Goal: Check status: Check status

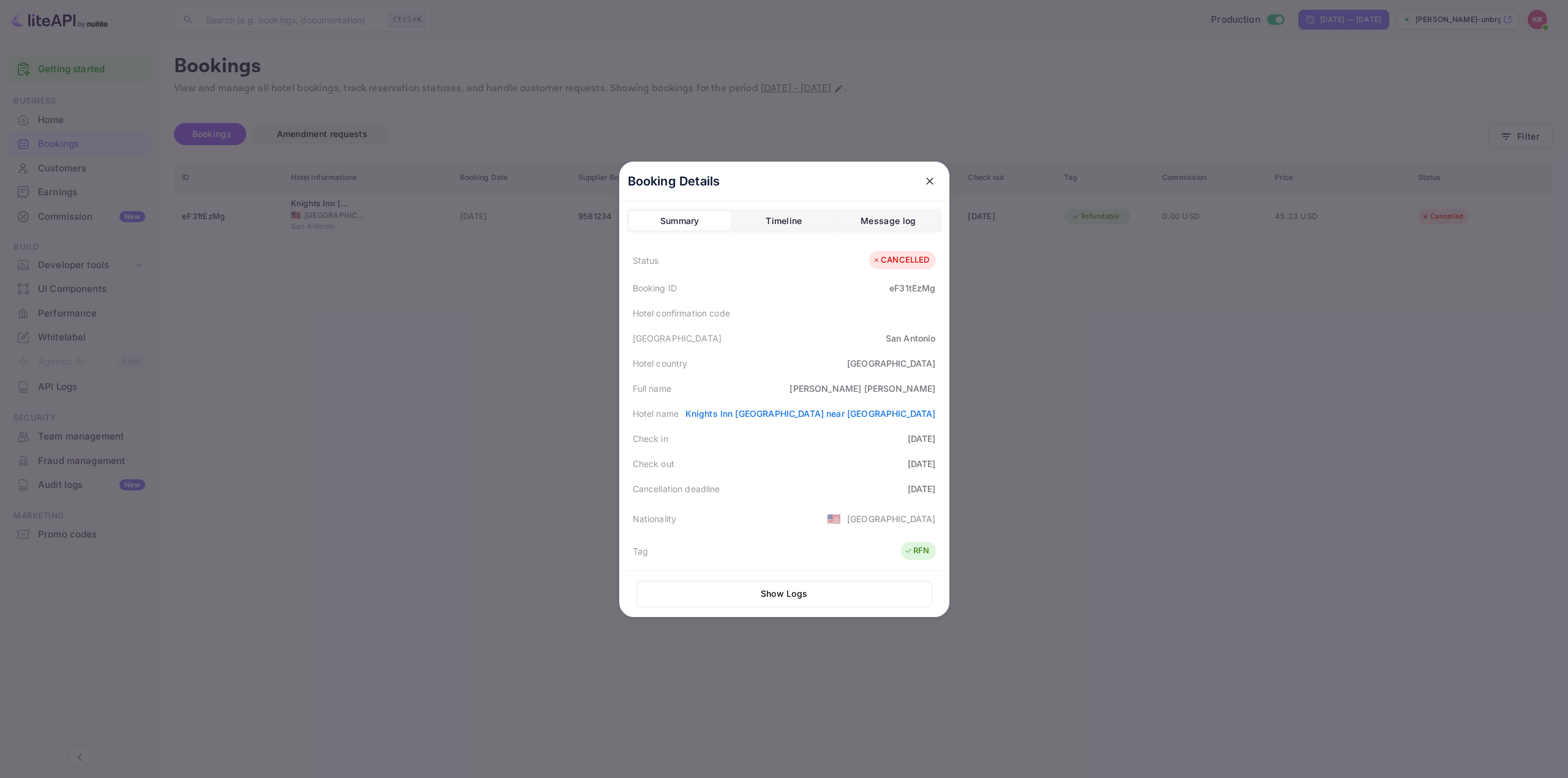
click at [1251, 308] on div at bounding box center [784, 389] width 1568 height 778
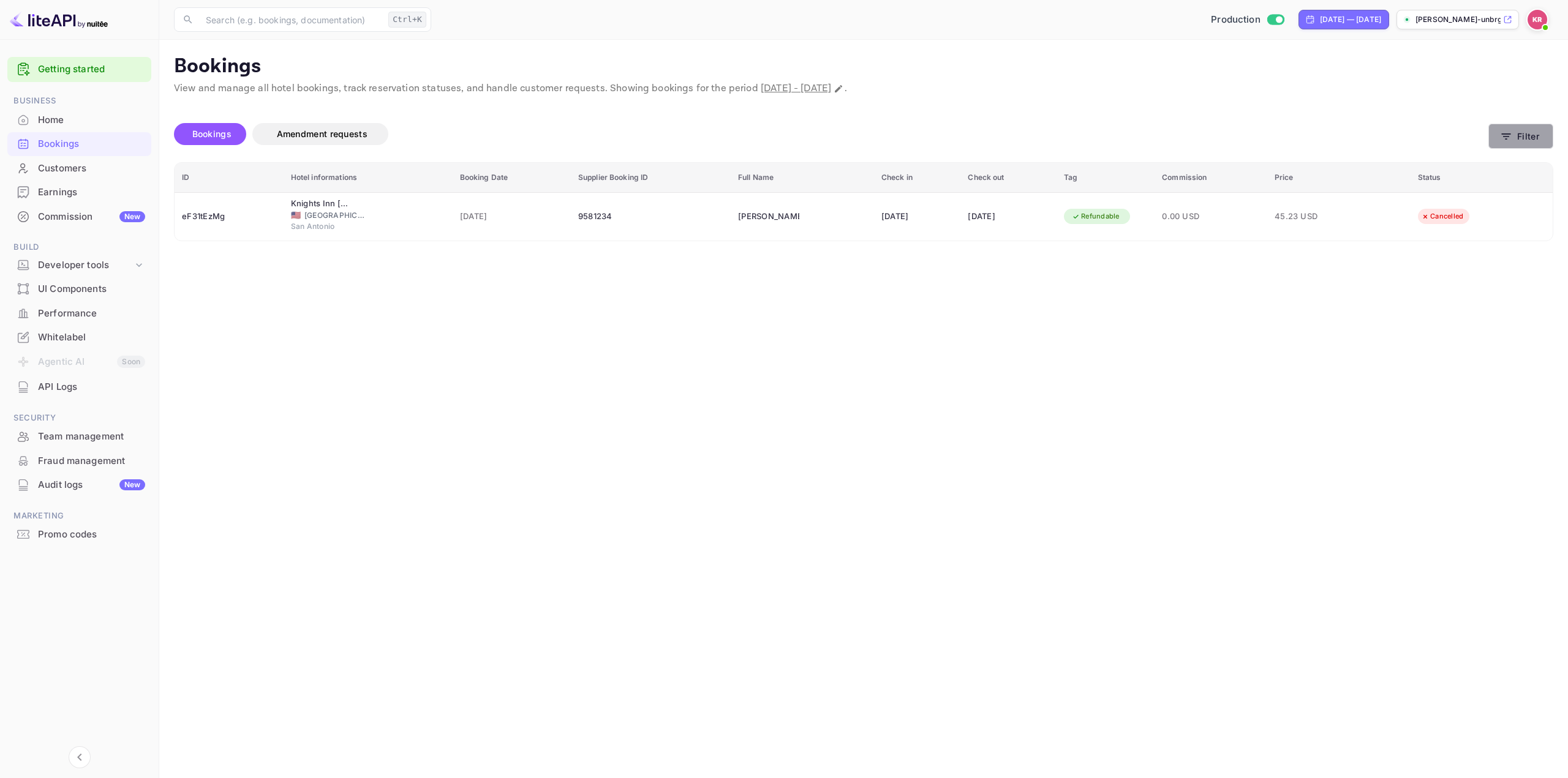
click at [1518, 145] on button "Filter" at bounding box center [1521, 136] width 65 height 25
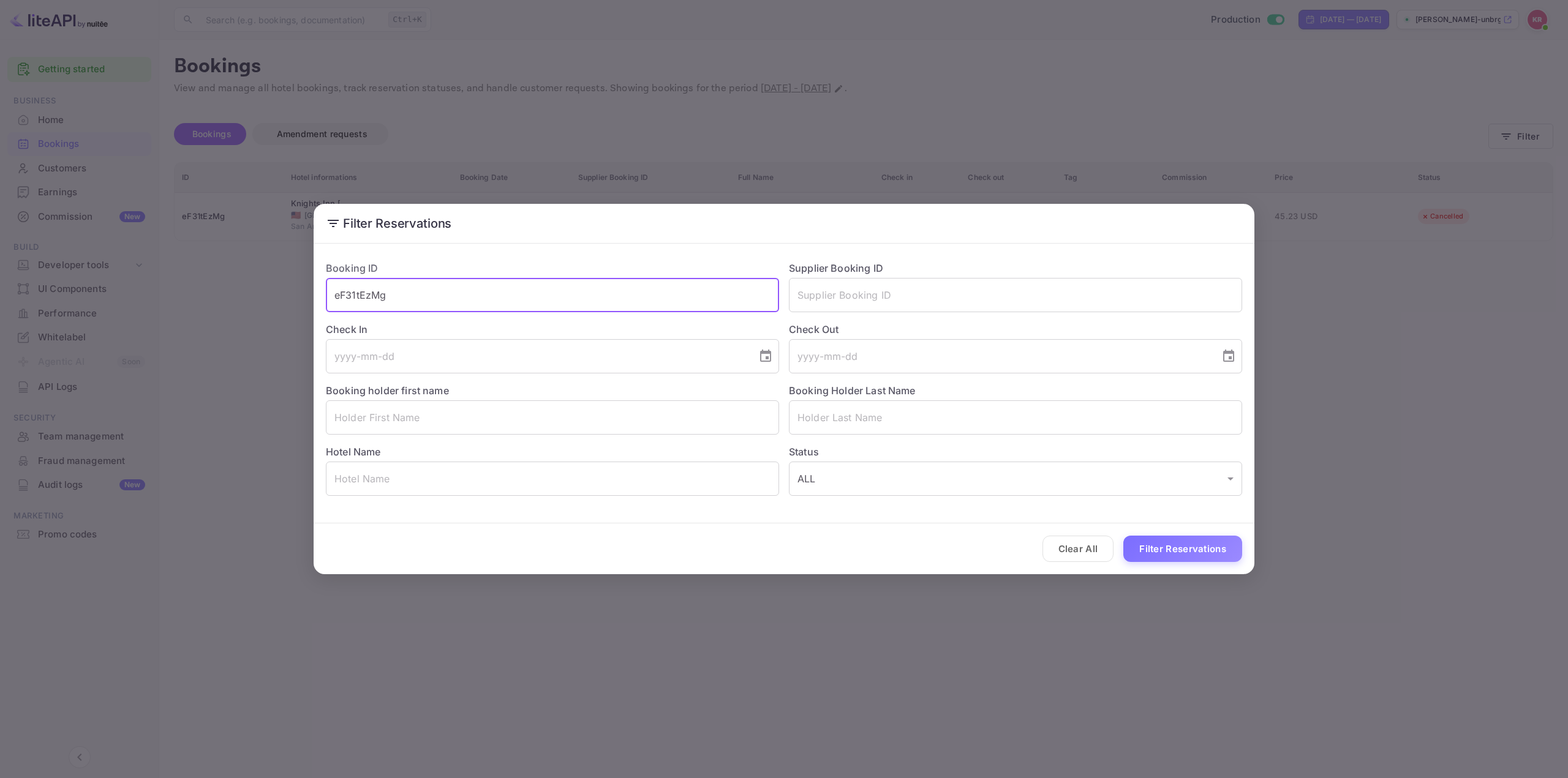
click at [711, 294] on input "eF31tEzMg" at bounding box center [552, 295] width 453 height 34
paste input "azl7AgHza"
drag, startPoint x: 618, startPoint y: 303, endPoint x: 252, endPoint y: 305, distance: 366.0
click at [277, 305] on div "Filter Reservations Booking ID eF31tEzMg ​ Supplier Booking ID ​ Check In ​ Che…" at bounding box center [784, 389] width 1568 height 778
paste input "text"
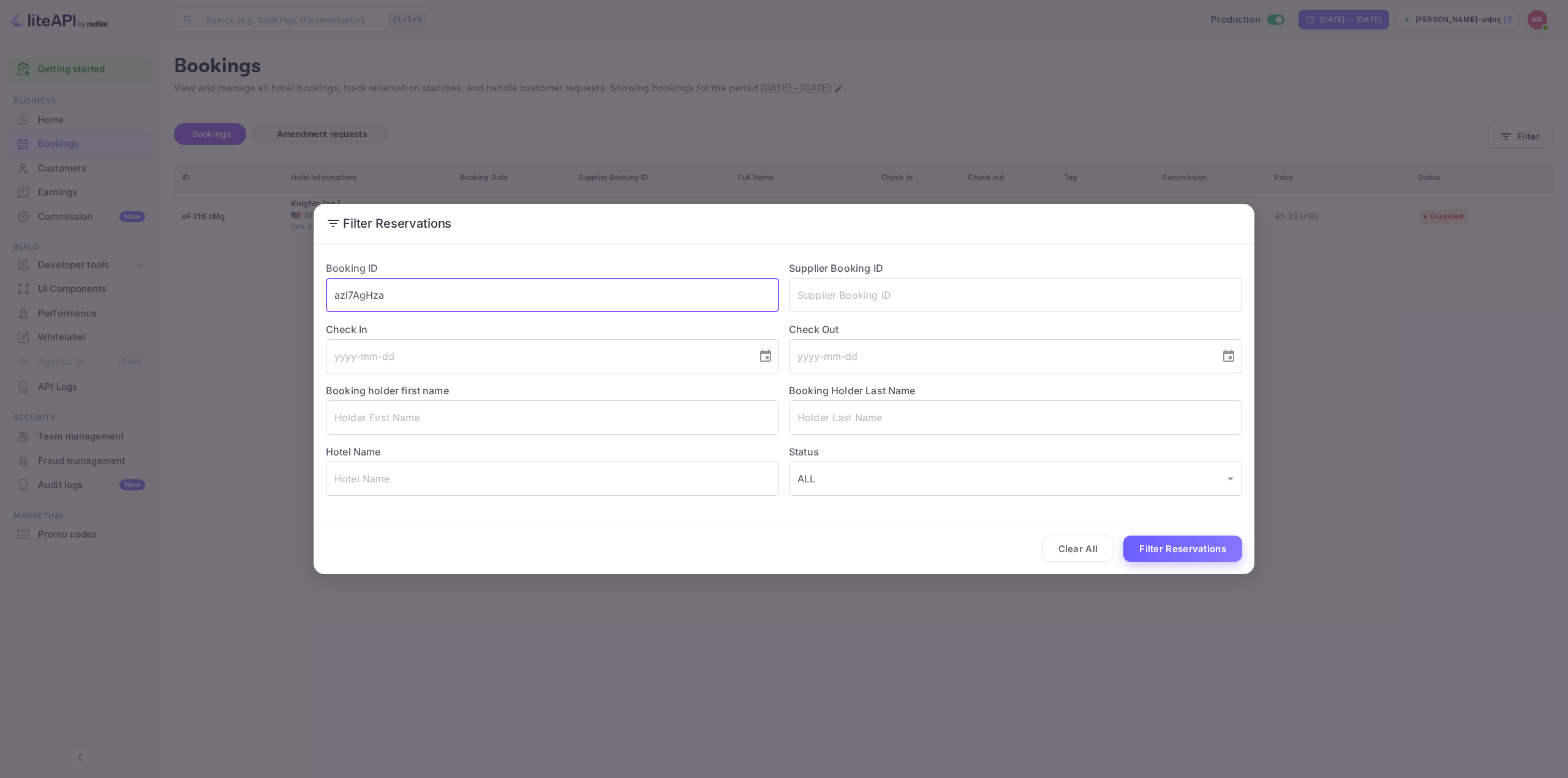
type input "azl7AgHza"
click at [1162, 548] on button "Filter Reservations" at bounding box center [1183, 548] width 119 height 27
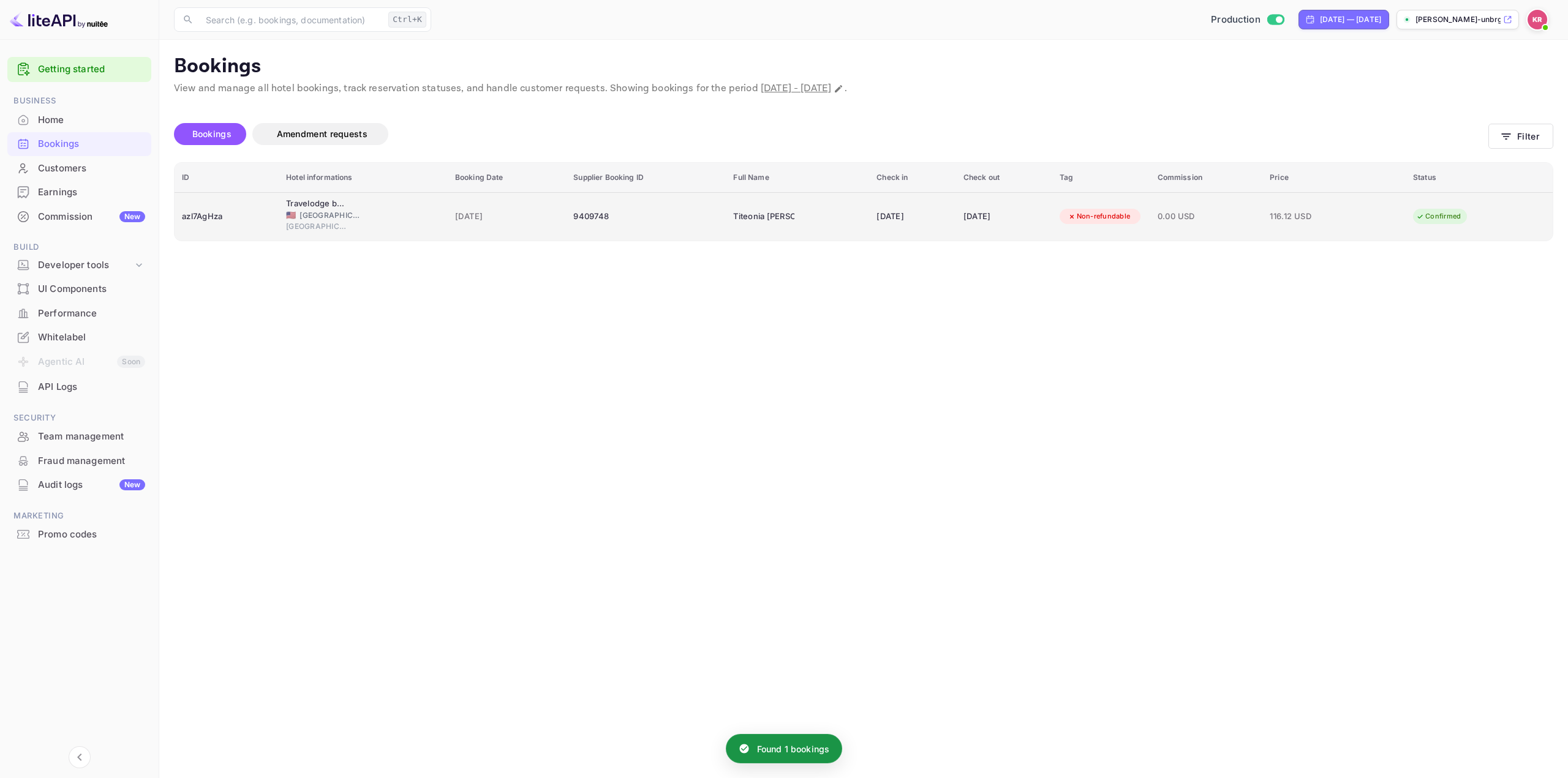
click at [818, 214] on td "Titeonia [PERSON_NAME]" at bounding box center [797, 217] width 144 height 48
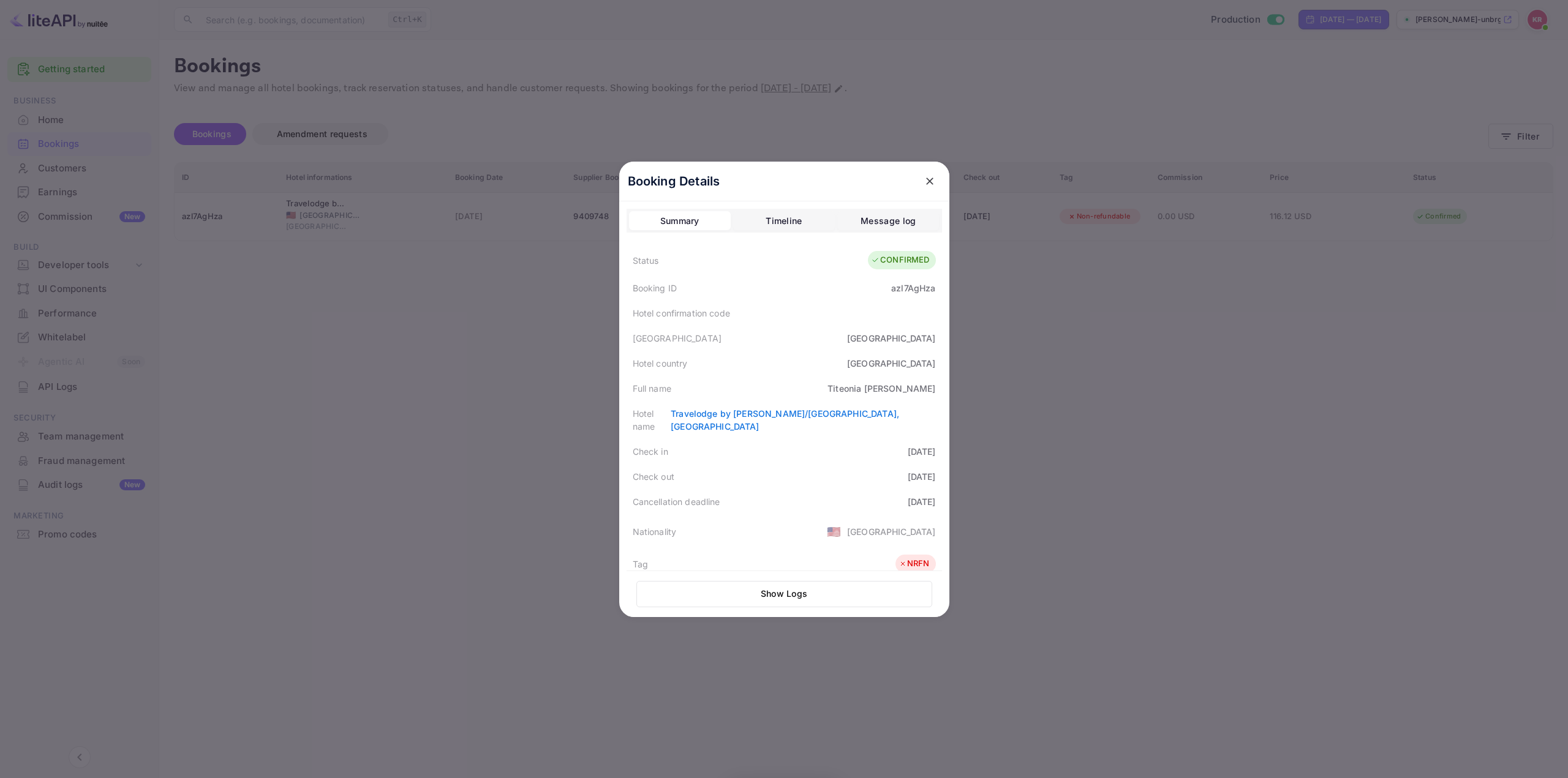
click at [895, 291] on div "azl7AgHza" at bounding box center [913, 288] width 44 height 13
click at [895, 291] on div "azl7AgHza" at bounding box center [913, 288] width 44 height 13
click at [1110, 336] on div at bounding box center [784, 389] width 1568 height 778
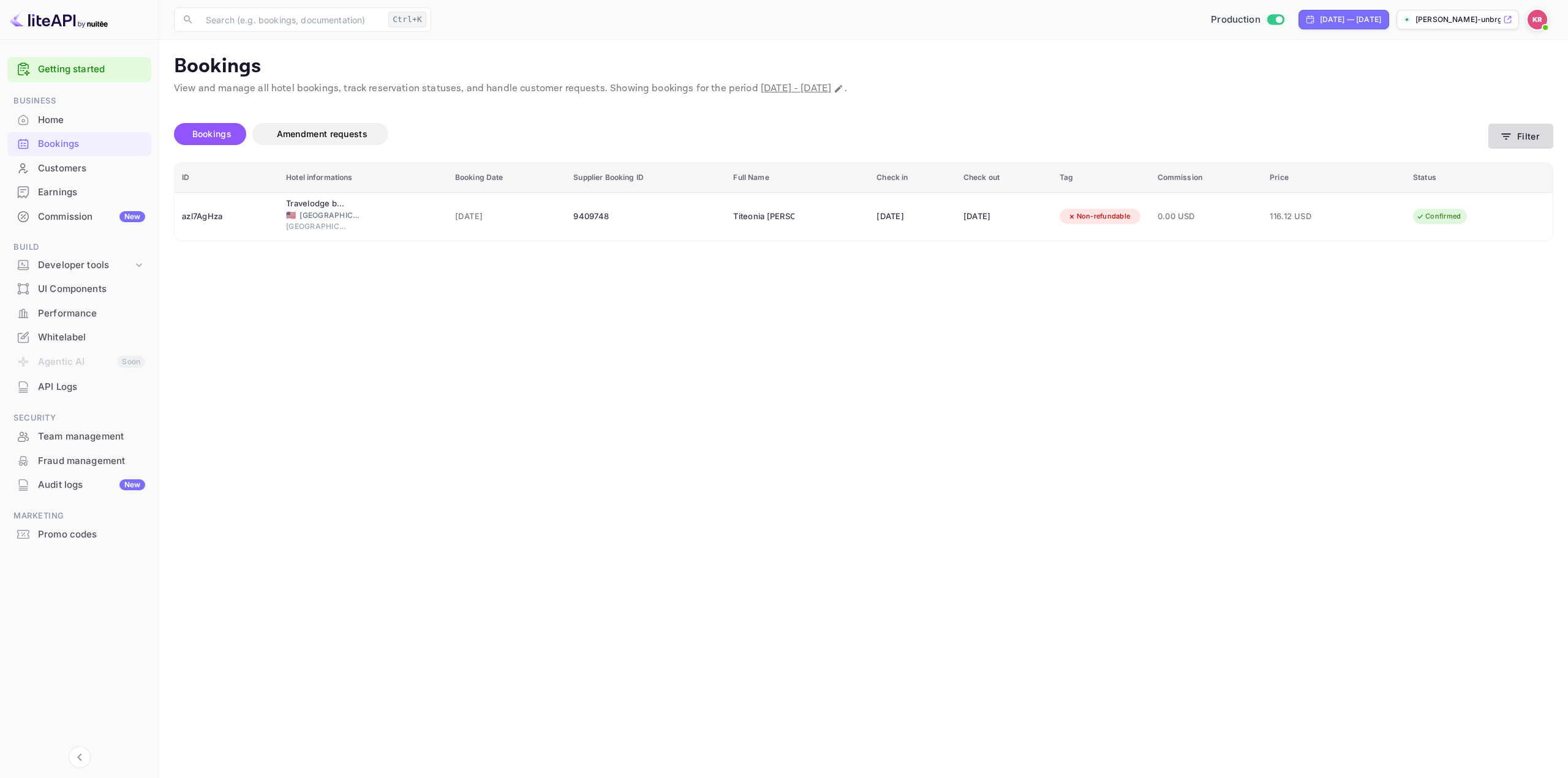
click at [1521, 139] on button "Filter" at bounding box center [1521, 136] width 65 height 25
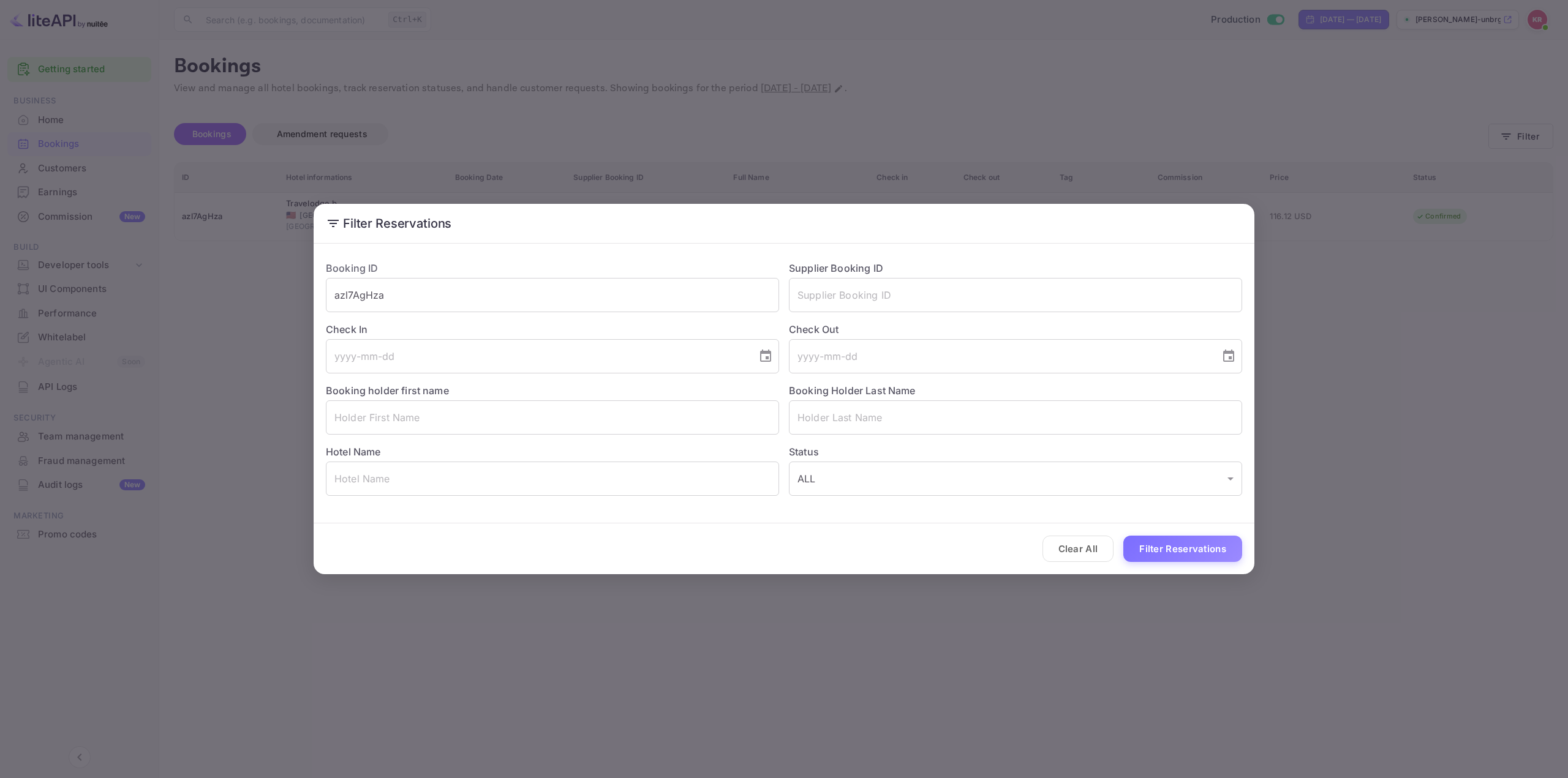
drag, startPoint x: 174, startPoint y: 293, endPoint x: 60, endPoint y: 297, distance: 114.1
click at [60, 297] on div "Filter Reservations Booking ID azl7AgHza ​ Supplier Booking ID ​ Check In ​ Che…" at bounding box center [784, 389] width 1568 height 778
paste input "oEUtQ8SpB"
type input "oEUtQ8SpB"
click at [1182, 549] on button "Filter Reservations" at bounding box center [1183, 548] width 119 height 27
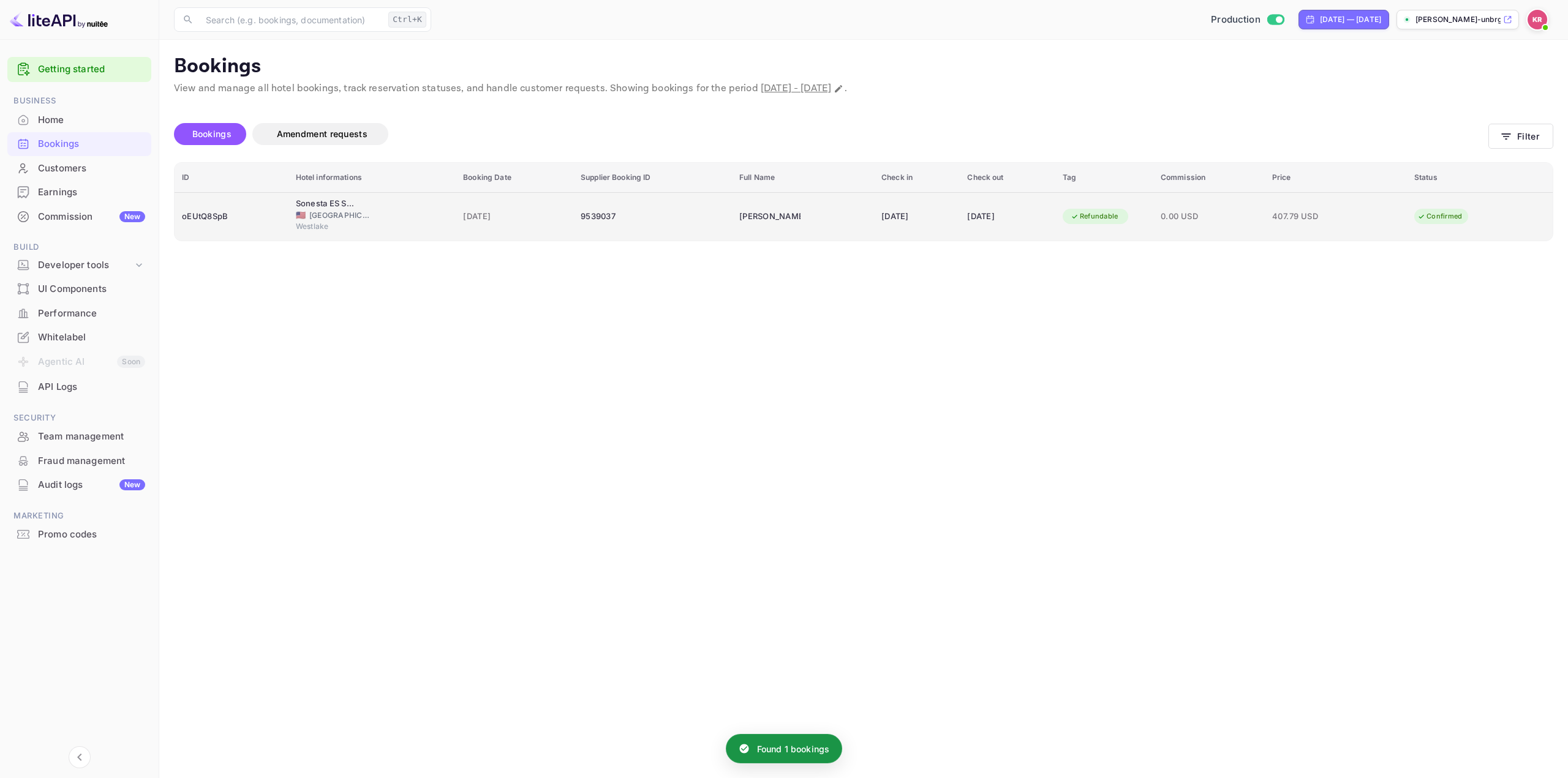
click at [919, 218] on div "[DATE]" at bounding box center [917, 217] width 71 height 20
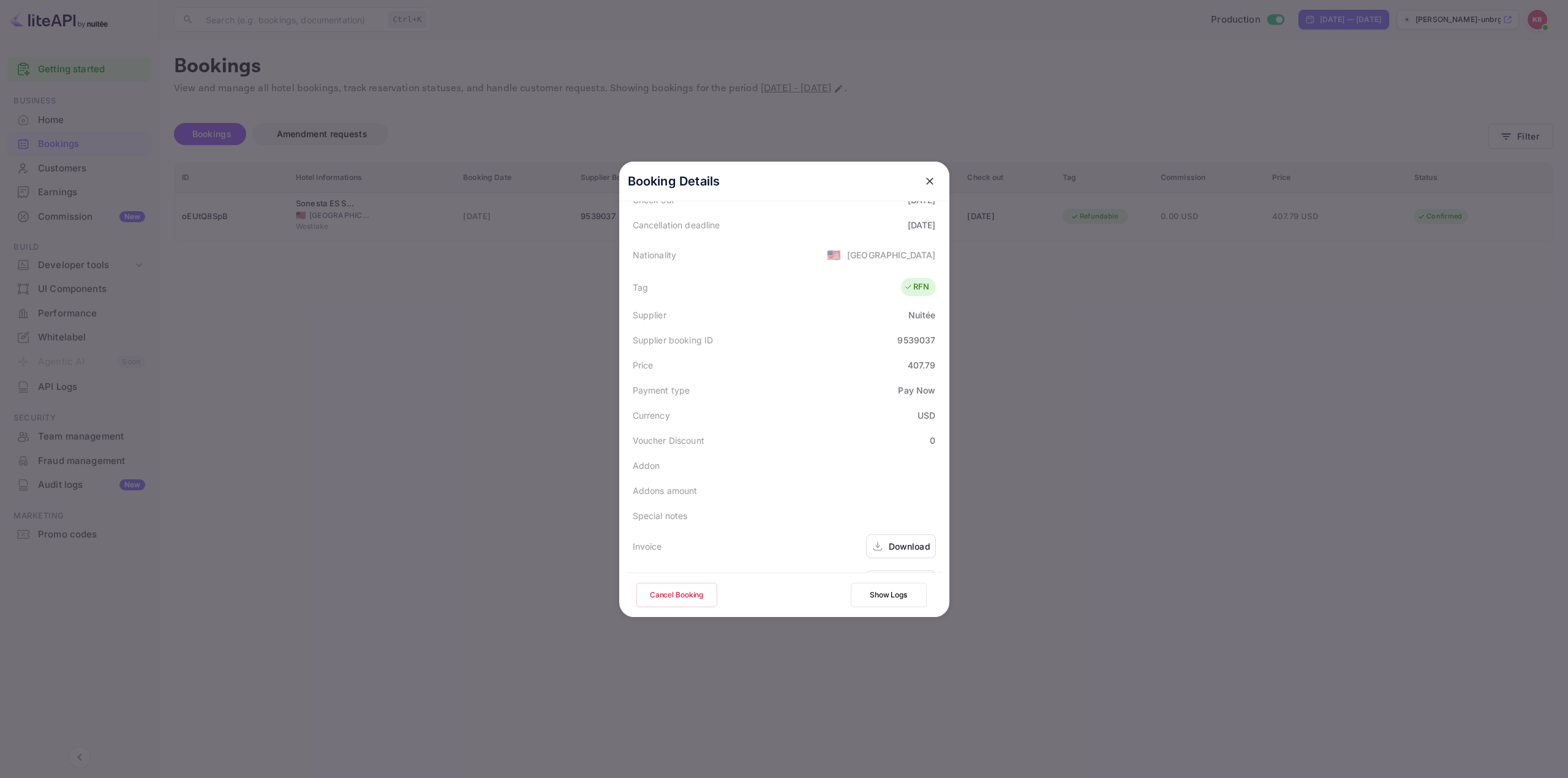
scroll to position [297, 0]
click at [896, 548] on div "Download" at bounding box center [909, 549] width 41 height 13
drag, startPoint x: 883, startPoint y: 311, endPoint x: 797, endPoint y: 407, distance: 128.9
click at [923, 401] on div "Status CONFIRMED Booking ID oEUtQ8SpB Hotel confirmation code Hotel city Westla…" at bounding box center [784, 380] width 316 height 619
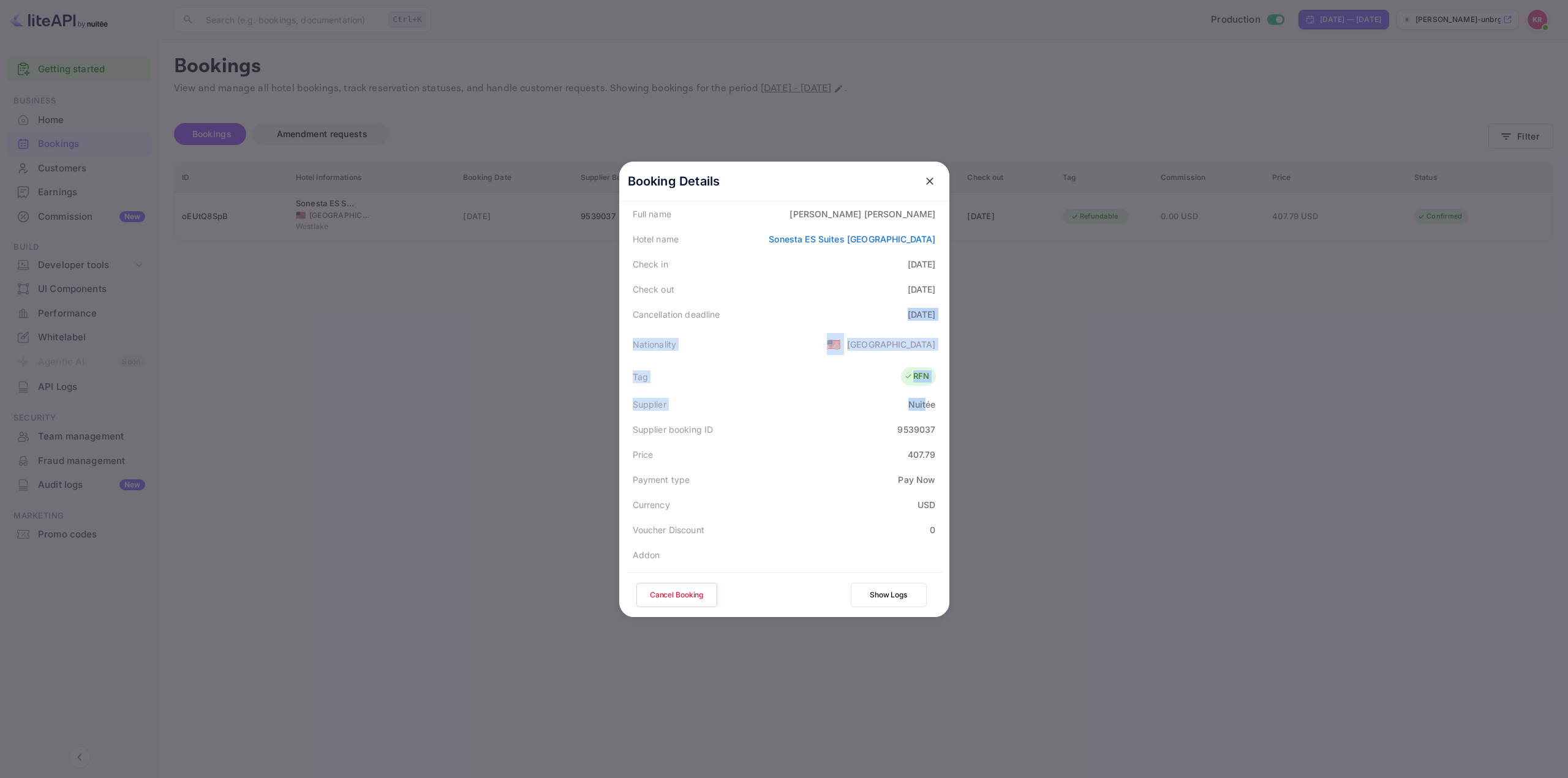
click at [790, 407] on div "Supplier Nuitée" at bounding box center [784, 404] width 316 height 25
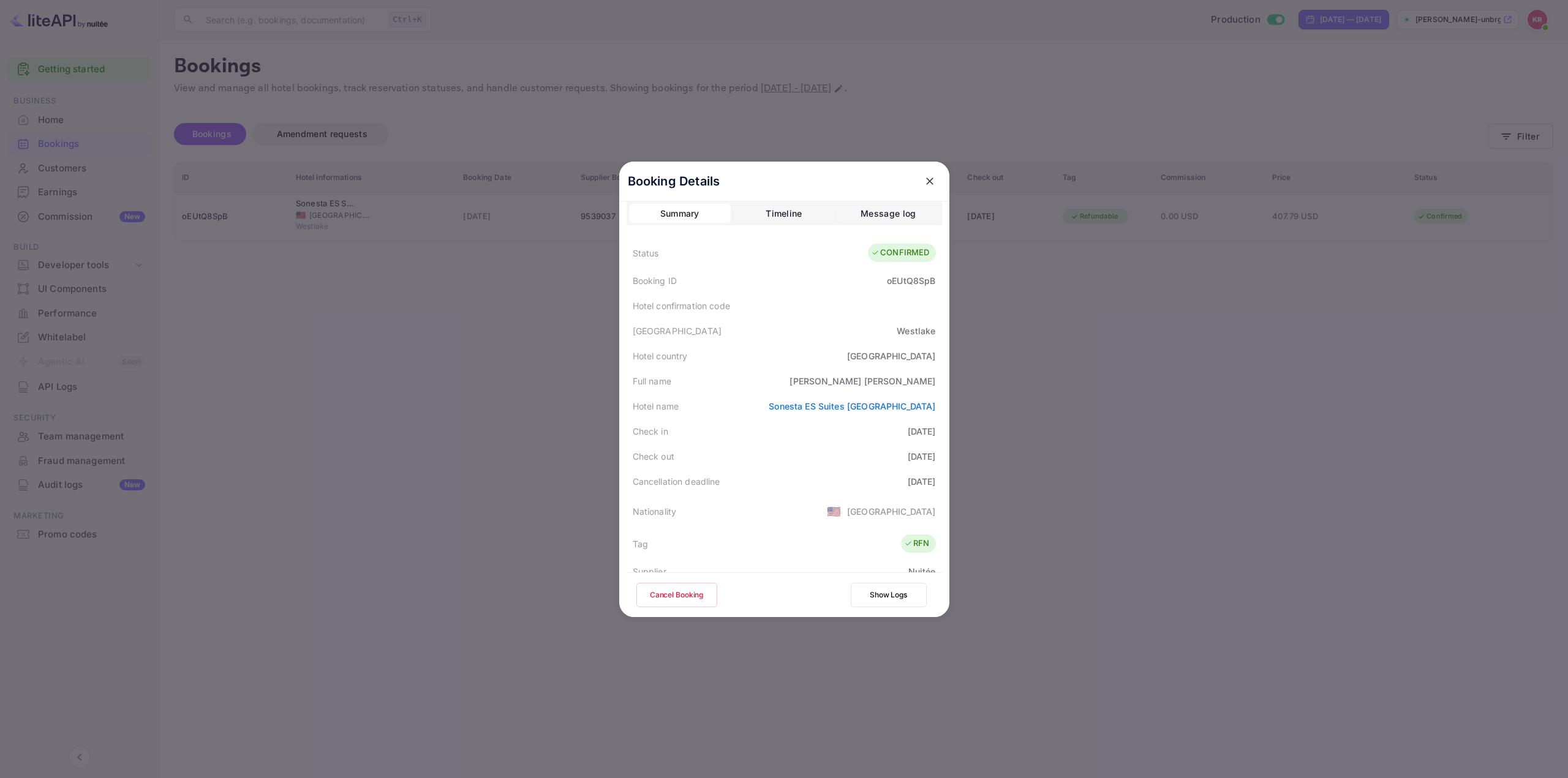
scroll to position [0, 0]
click at [1094, 366] on div at bounding box center [784, 389] width 1568 height 778
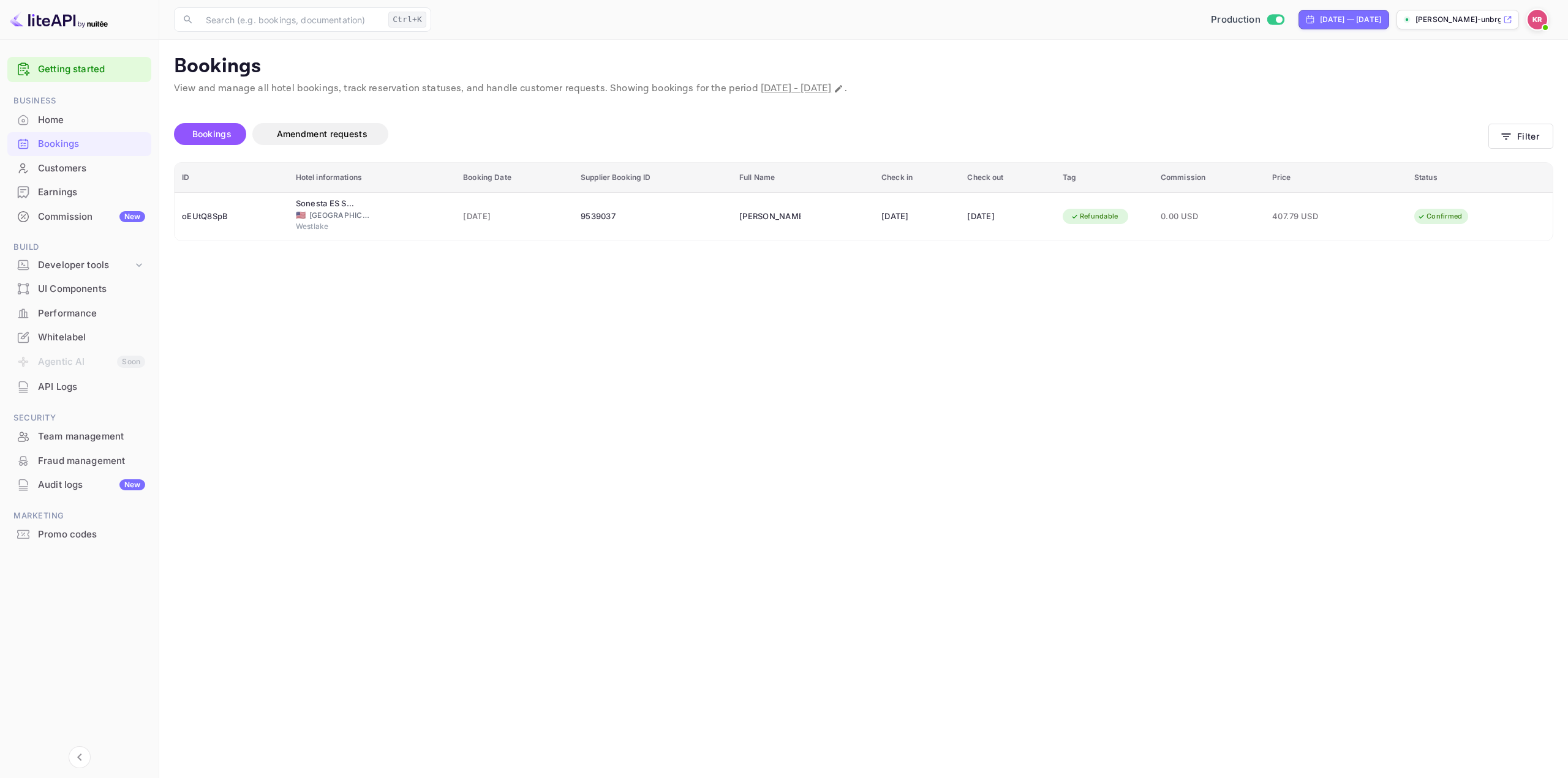
click at [1091, 360] on main "Bookings View and manage all hotel bookings, track reservation statuses, and ha…" at bounding box center [864, 408] width 1409 height 738
